Goal: Task Accomplishment & Management: Use online tool/utility

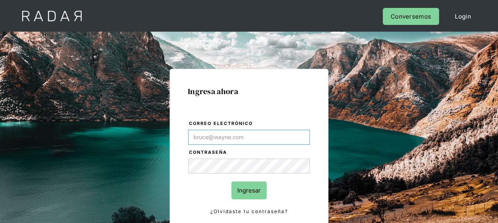
type input "[EMAIL_ADDRESS][DOMAIN_NAME]"
click at [253, 191] on input "Ingresar" at bounding box center [248, 191] width 35 height 18
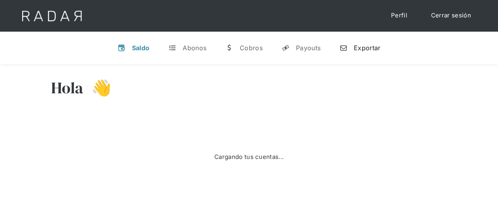
drag, startPoint x: 361, startPoint y: 51, endPoint x: 350, endPoint y: 55, distance: 12.0
click at [361, 51] on div "Exportar" at bounding box center [367, 48] width 27 height 8
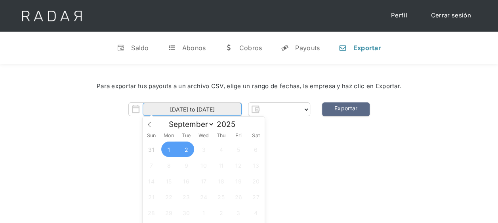
click at [205, 107] on input "[DATE] to [DATE]" at bounding box center [192, 109] width 99 height 13
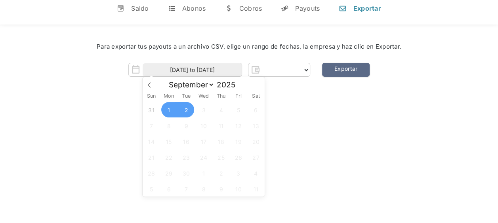
click at [169, 109] on span "1" at bounding box center [168, 109] width 15 height 15
type input "[DATE]"
click at [169, 109] on span "1" at bounding box center [168, 109] width 15 height 15
select select "pagsmile"
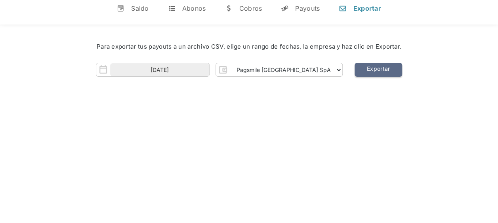
click at [360, 72] on link "Exportar" at bounding box center [379, 70] width 48 height 14
click at [143, 11] on div "Saldo" at bounding box center [140, 8] width 18 height 8
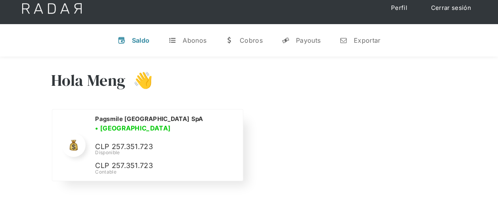
scroll to position [0, 0]
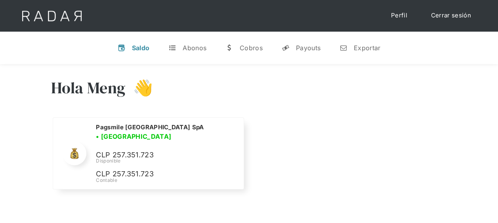
click at [302, 109] on div "Hola Meng 👋" at bounding box center [249, 94] width 396 height 48
